Goal: Use online tool/utility

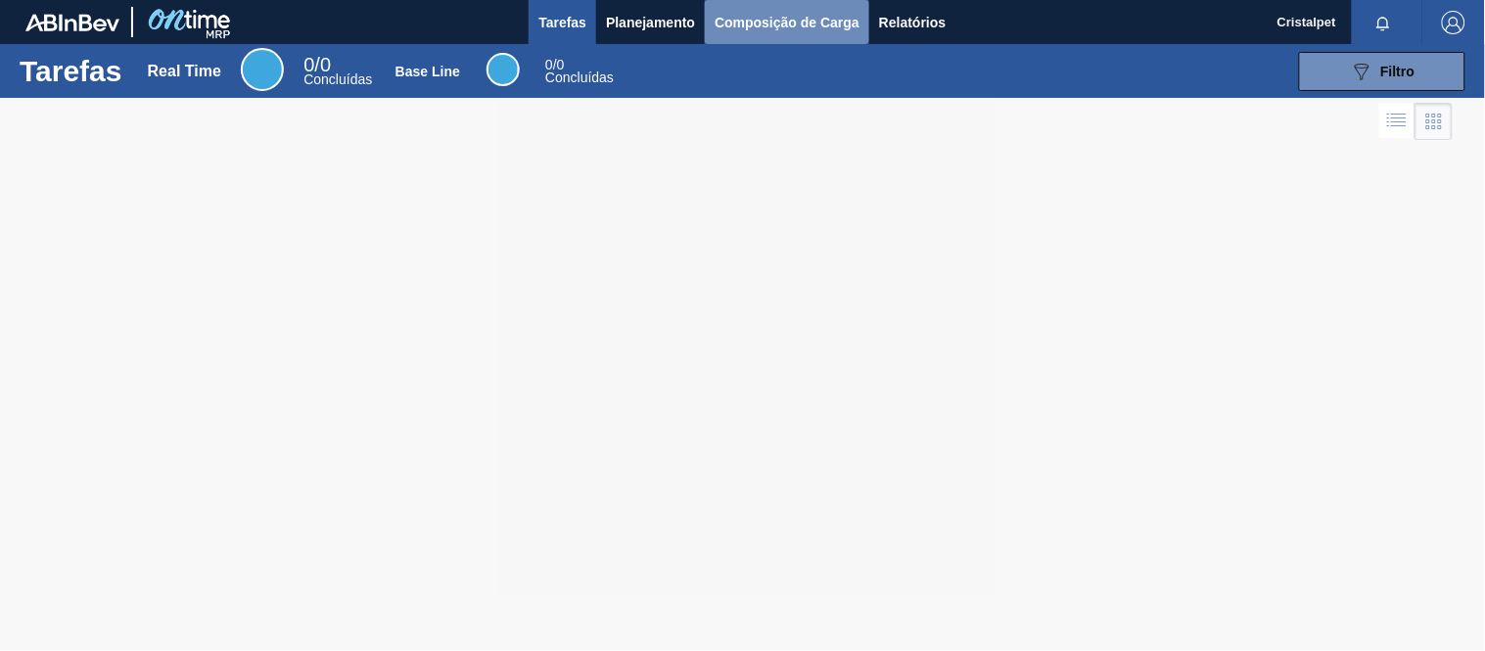
click at [791, 16] on span "Composição de Carga" at bounding box center [787, 22] width 145 height 23
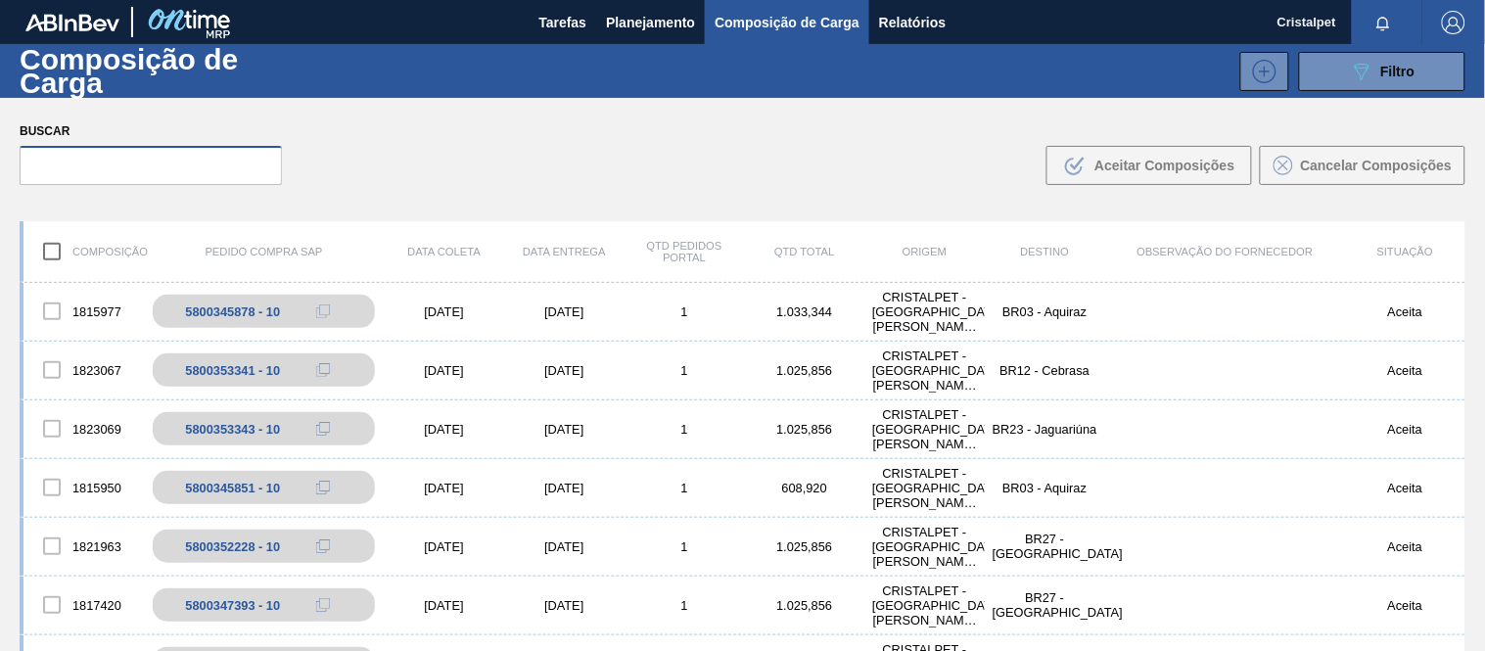
click at [75, 176] on input "text" at bounding box center [151, 165] width 262 height 39
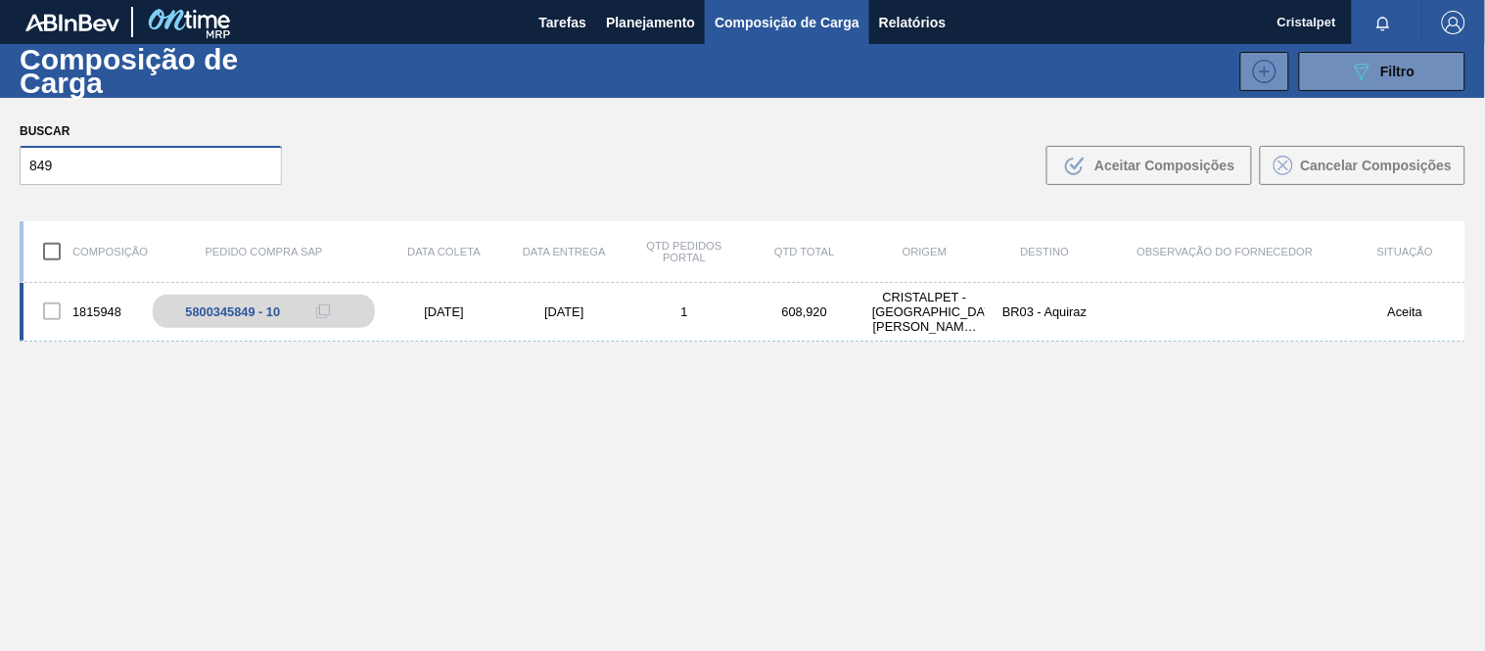
type input "849"
click at [421, 315] on div "[DATE]" at bounding box center [444, 311] width 120 height 15
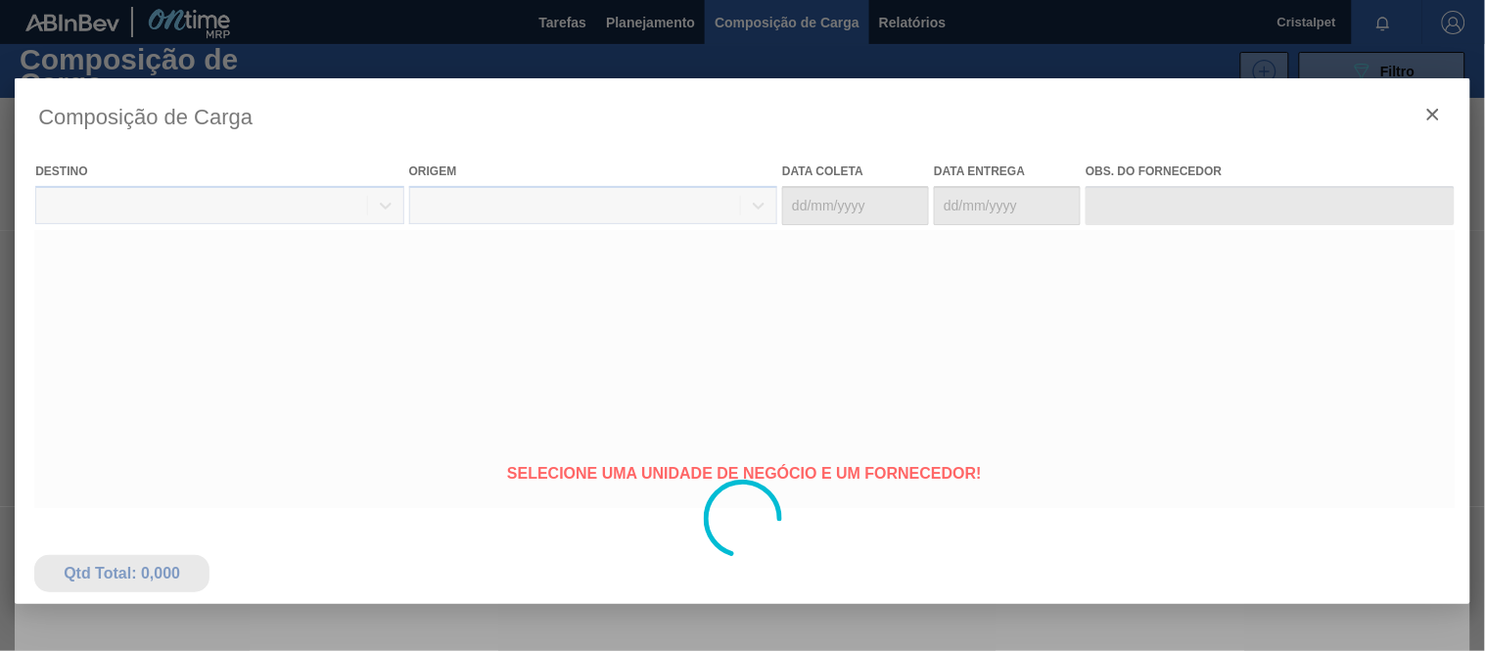
type coleta "[DATE]"
type entrega "[DATE]"
